Goal: Task Accomplishment & Management: Use online tool/utility

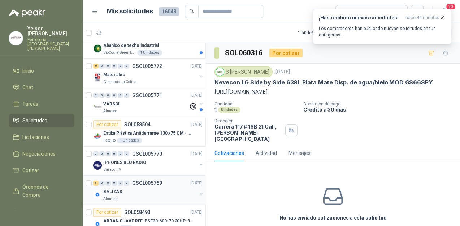
scroll to position [1023, 0]
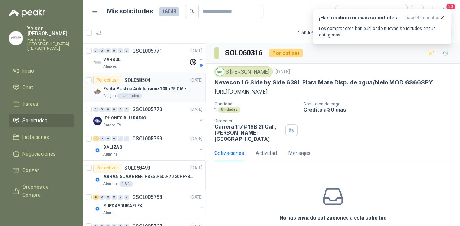
click at [159, 86] on p "Estiba Plástica Antiderrame 130 x75 CM - Capacidad 180-200 Litros" at bounding box center [148, 89] width 90 height 7
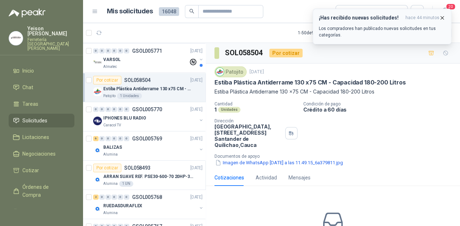
click at [441, 17] on icon "button" at bounding box center [442, 18] width 6 height 6
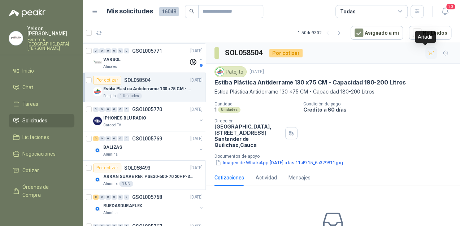
click at [428, 55] on icon "button" at bounding box center [431, 53] width 6 height 6
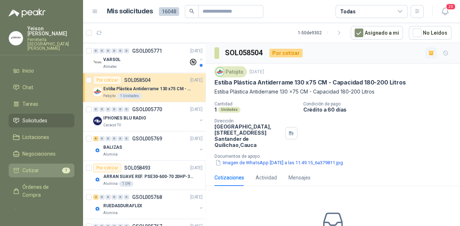
click at [52, 166] on li "Cotizar 1" at bounding box center [41, 170] width 57 height 8
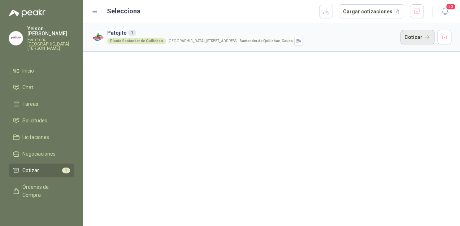
click at [423, 35] on button "Cotizar" at bounding box center [418, 37] width 34 height 14
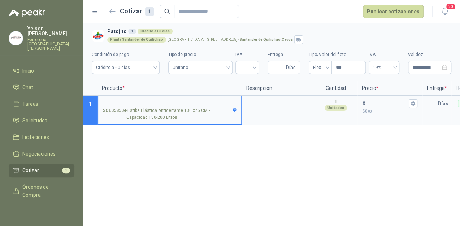
scroll to position [0, 127]
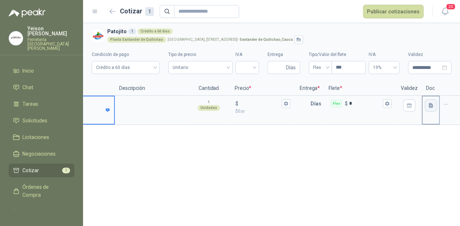
click at [430, 108] on icon "button" at bounding box center [431, 106] width 6 height 6
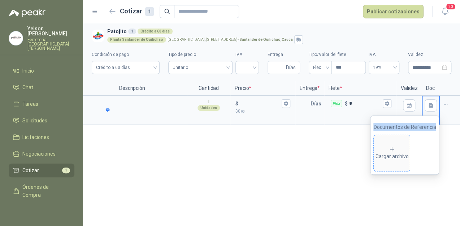
click at [395, 152] on icon at bounding box center [392, 149] width 7 height 7
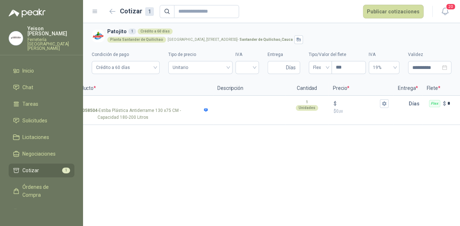
scroll to position [0, 10]
